Goal: Browse casually

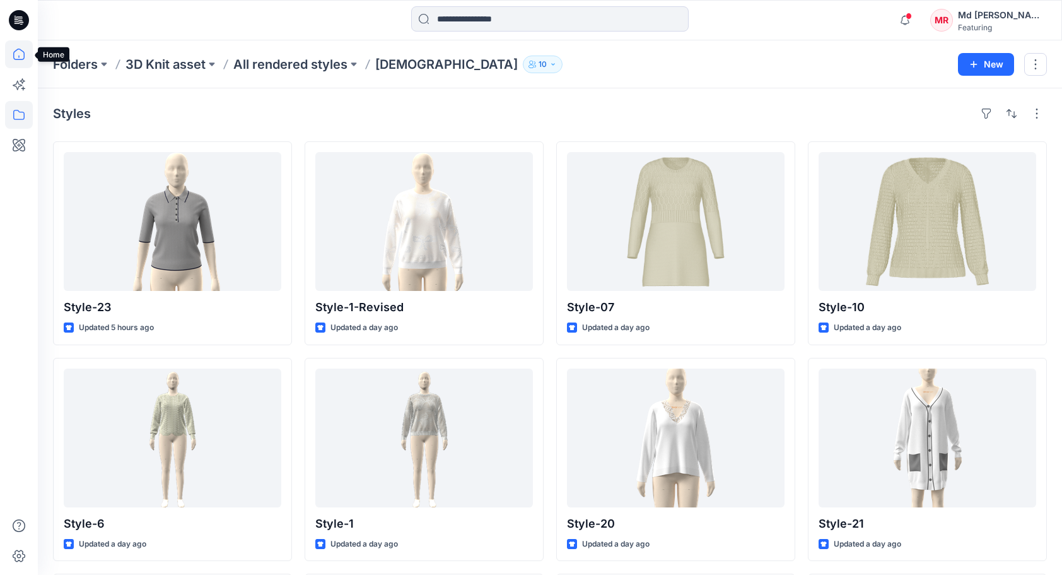
click at [21, 57] on icon at bounding box center [19, 54] width 28 height 28
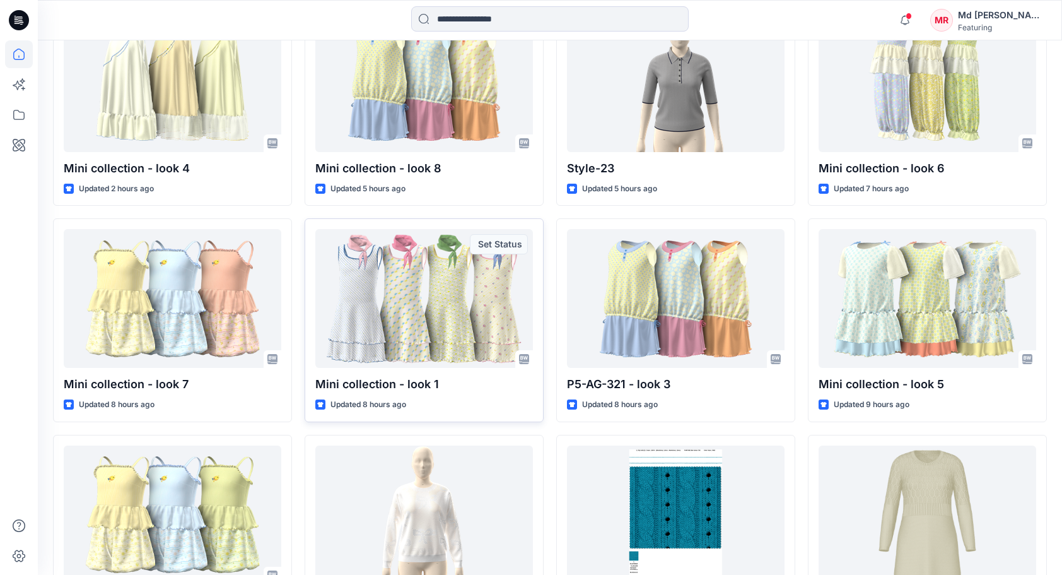
scroll to position [387, 0]
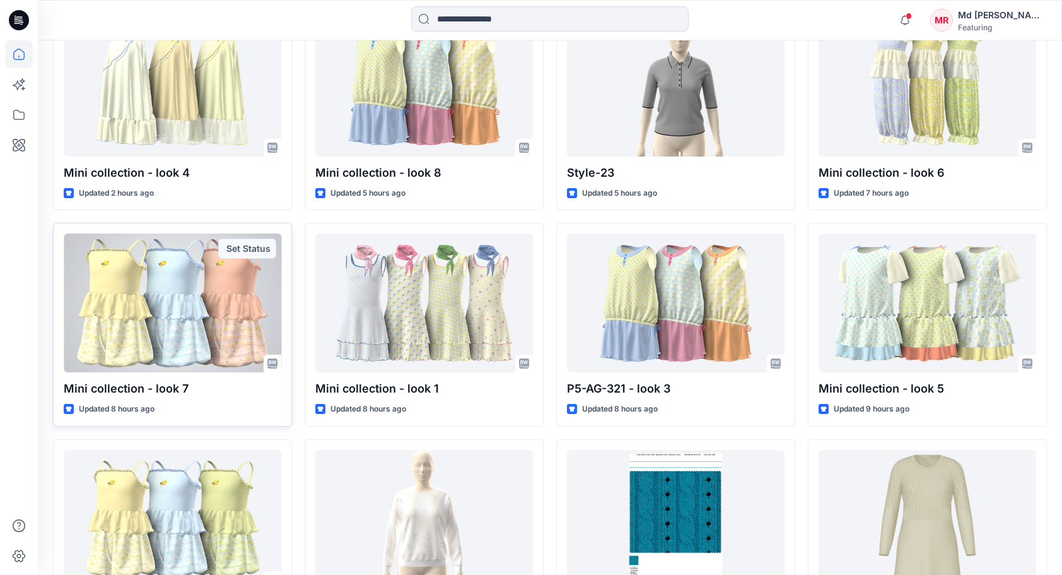
click at [136, 317] on div at bounding box center [173, 302] width 218 height 139
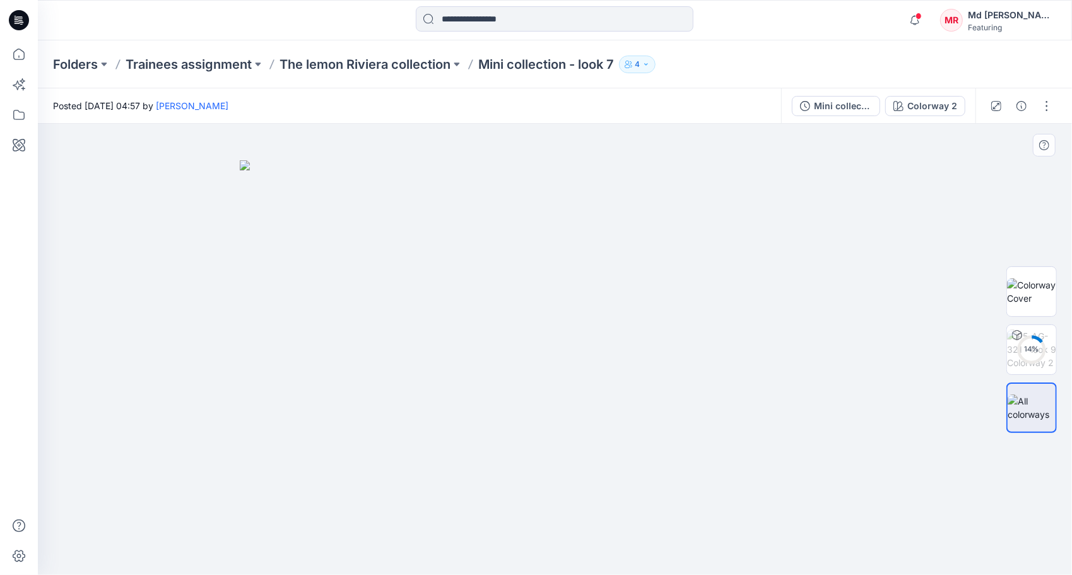
click at [544, 308] on img at bounding box center [555, 367] width 631 height 415
click at [1036, 352] on img at bounding box center [1031, 349] width 49 height 40
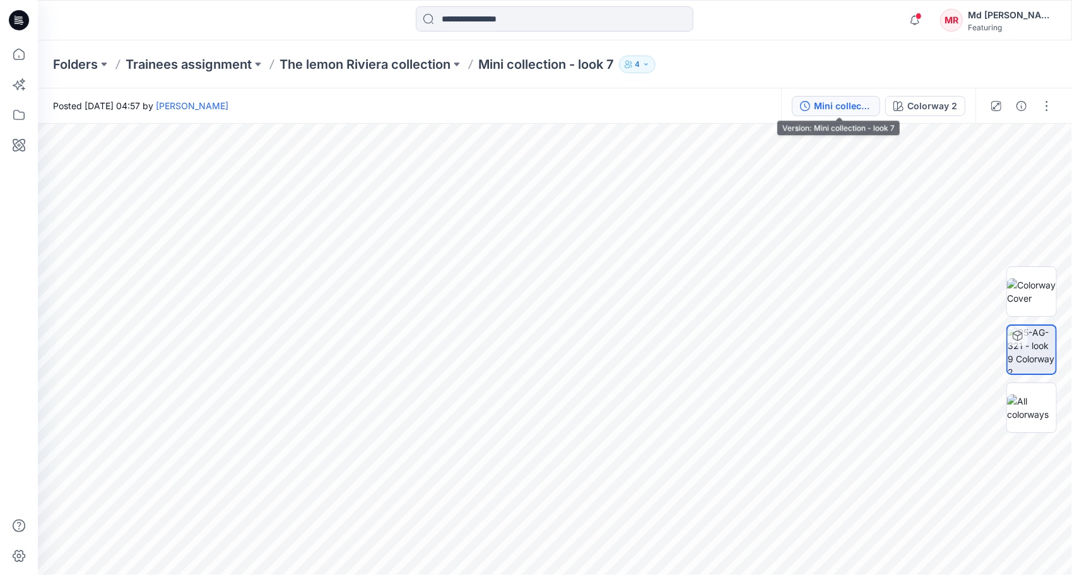
click at [851, 115] on button "Mini collection - look 7" at bounding box center [835, 106] width 88 height 20
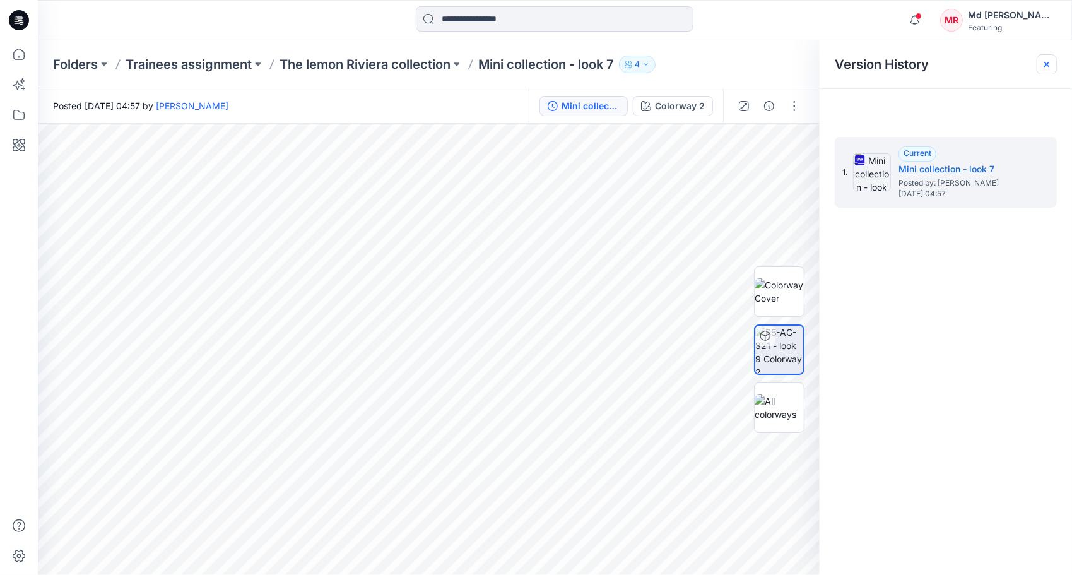
click at [1049, 61] on icon at bounding box center [1046, 64] width 10 height 10
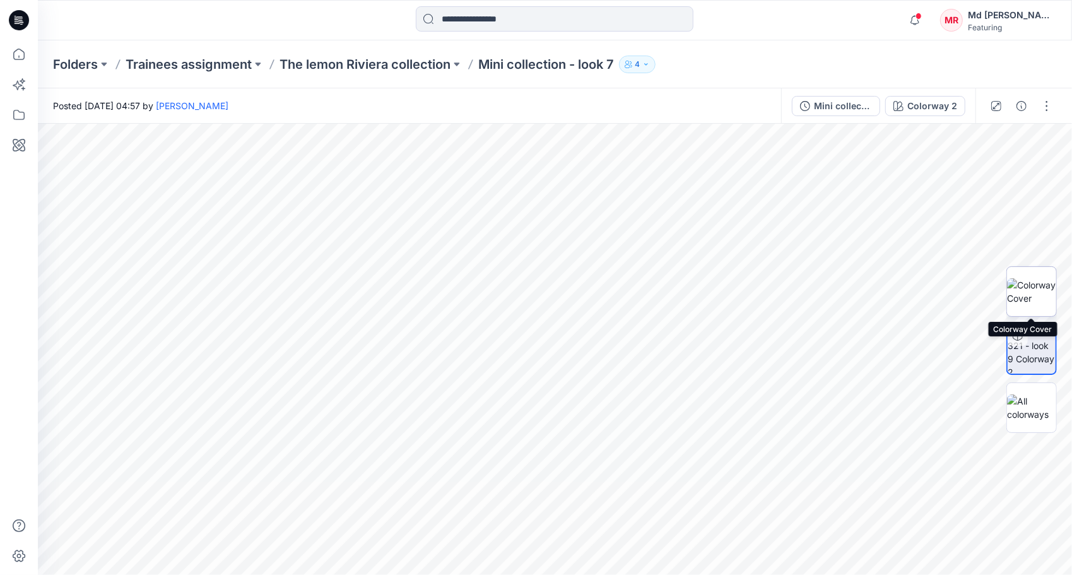
click at [1039, 288] on img at bounding box center [1031, 291] width 49 height 26
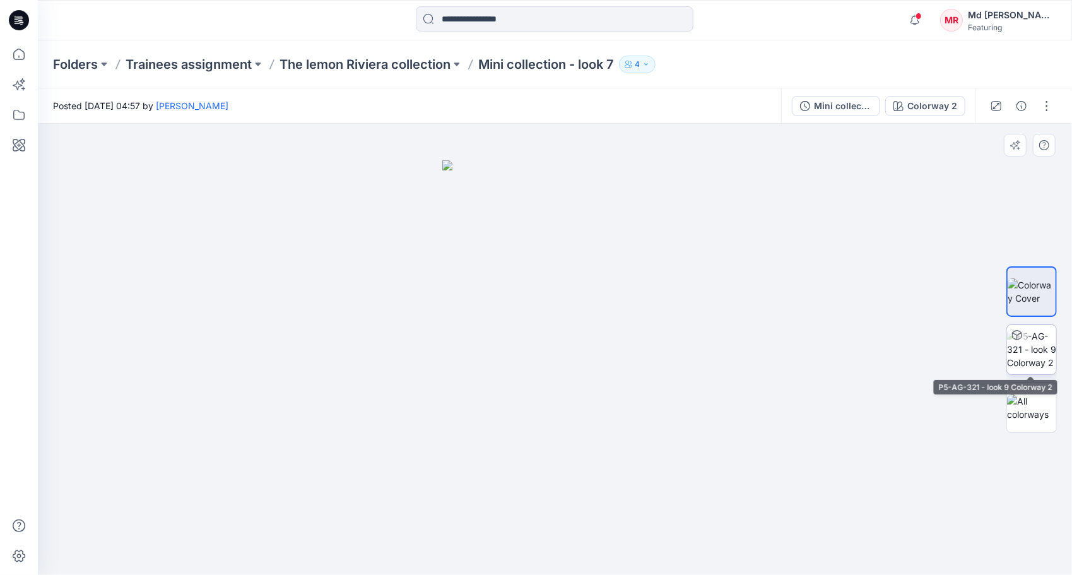
click at [1036, 348] on img at bounding box center [1031, 349] width 49 height 40
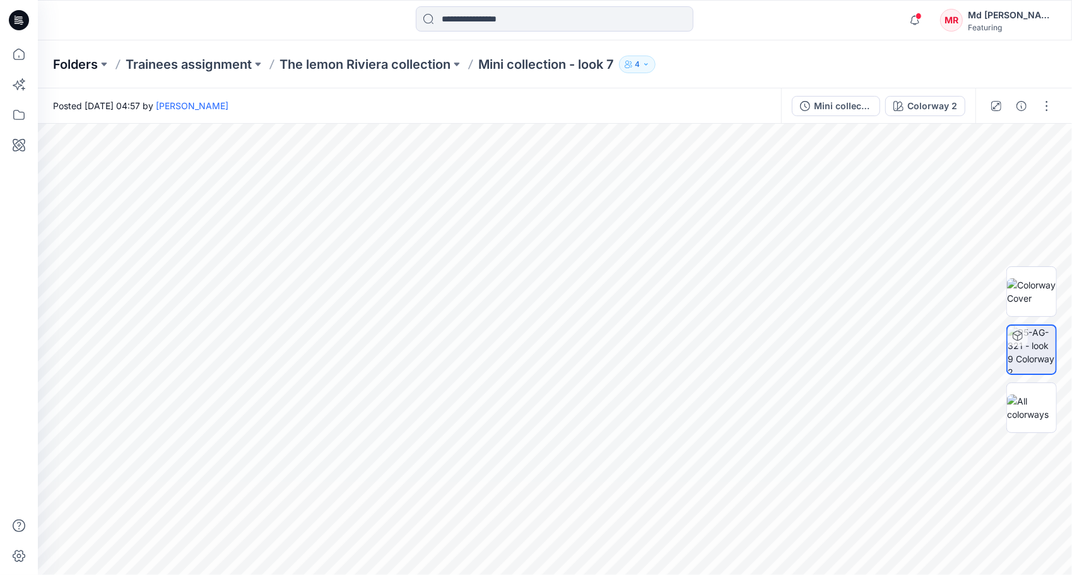
click at [74, 66] on p "Folders" at bounding box center [75, 64] width 45 height 18
